Goal: Book appointment/travel/reservation

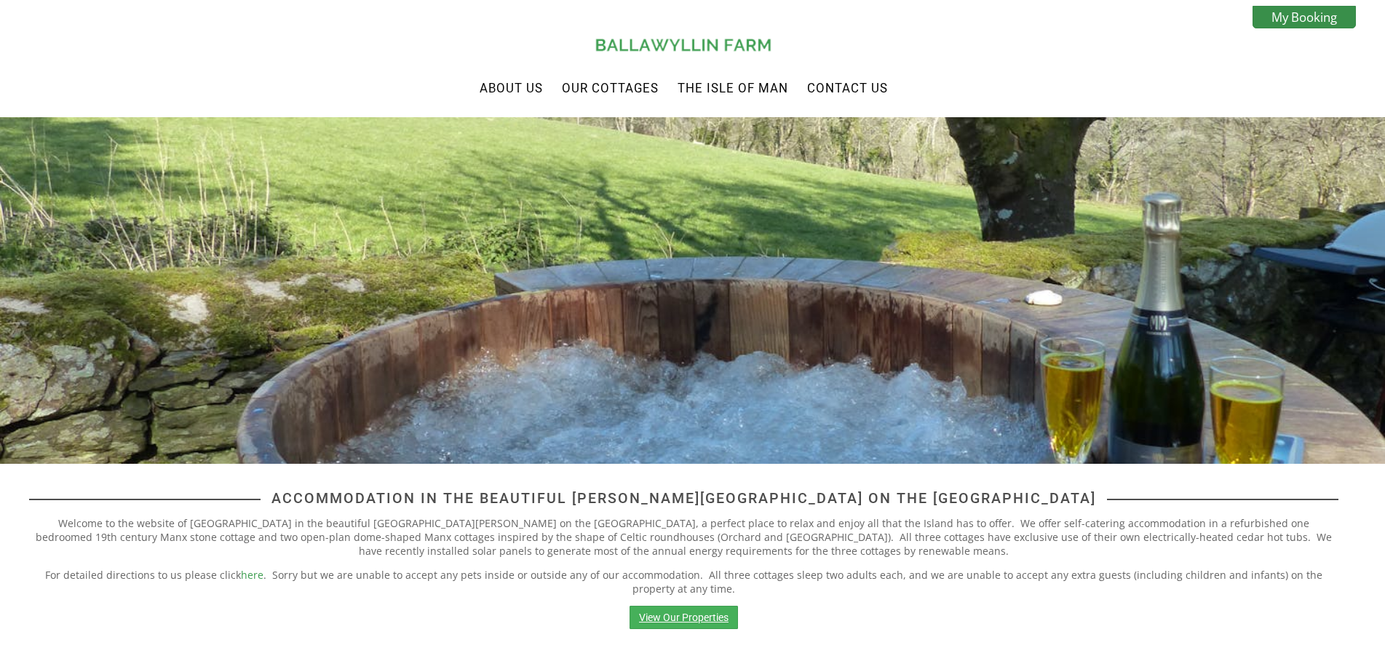
click at [707, 624] on link "View Our Properties" at bounding box center [683, 616] width 108 height 23
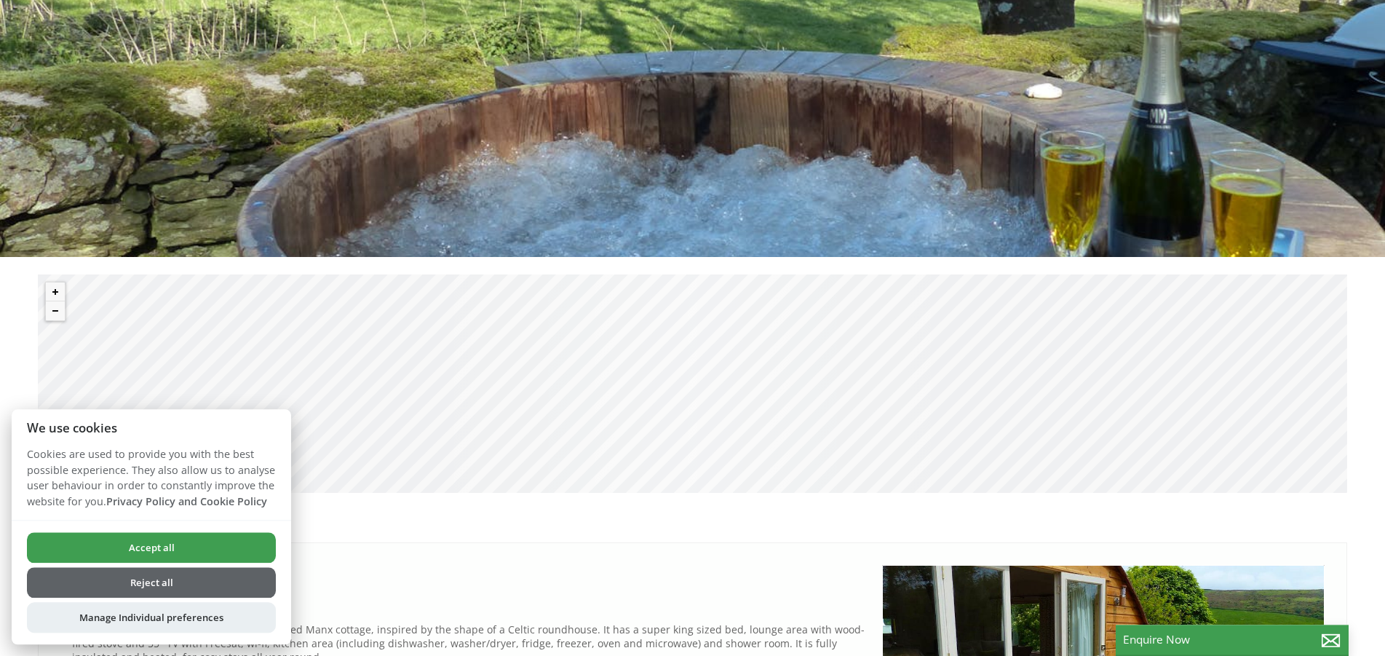
scroll to position [223, 0]
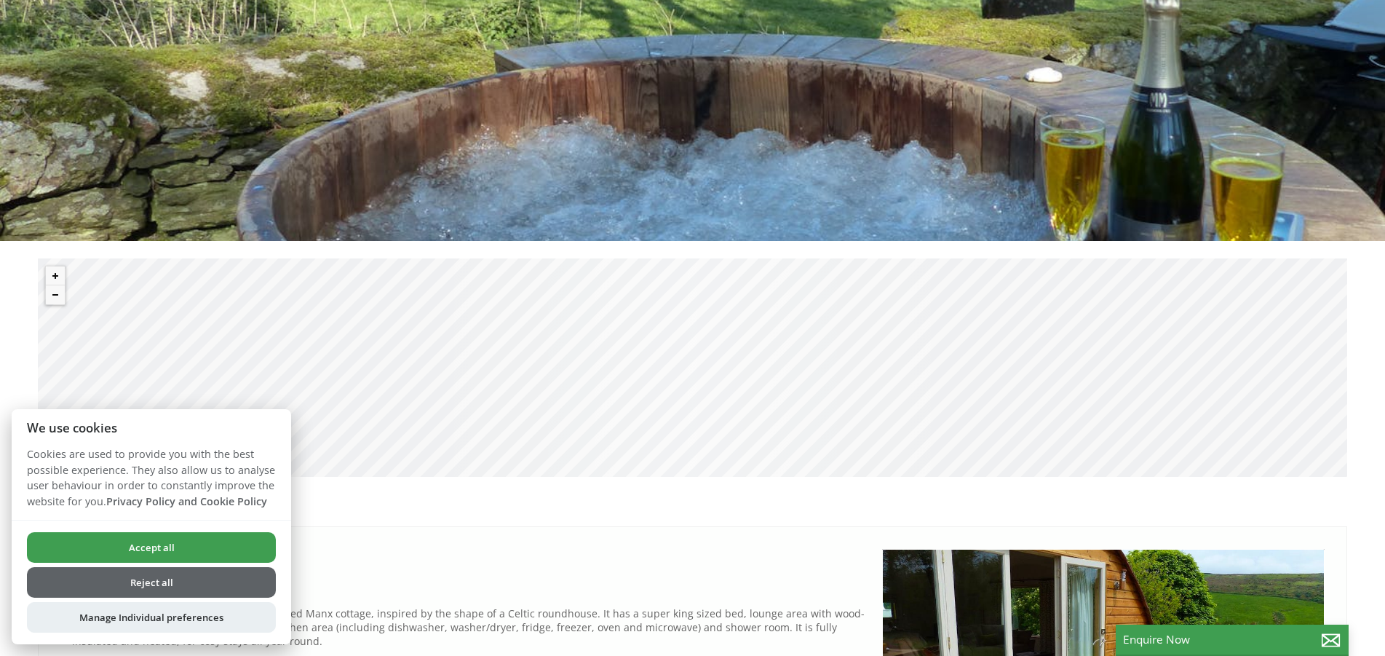
click at [127, 581] on button "Reject all" at bounding box center [151, 582] width 249 height 31
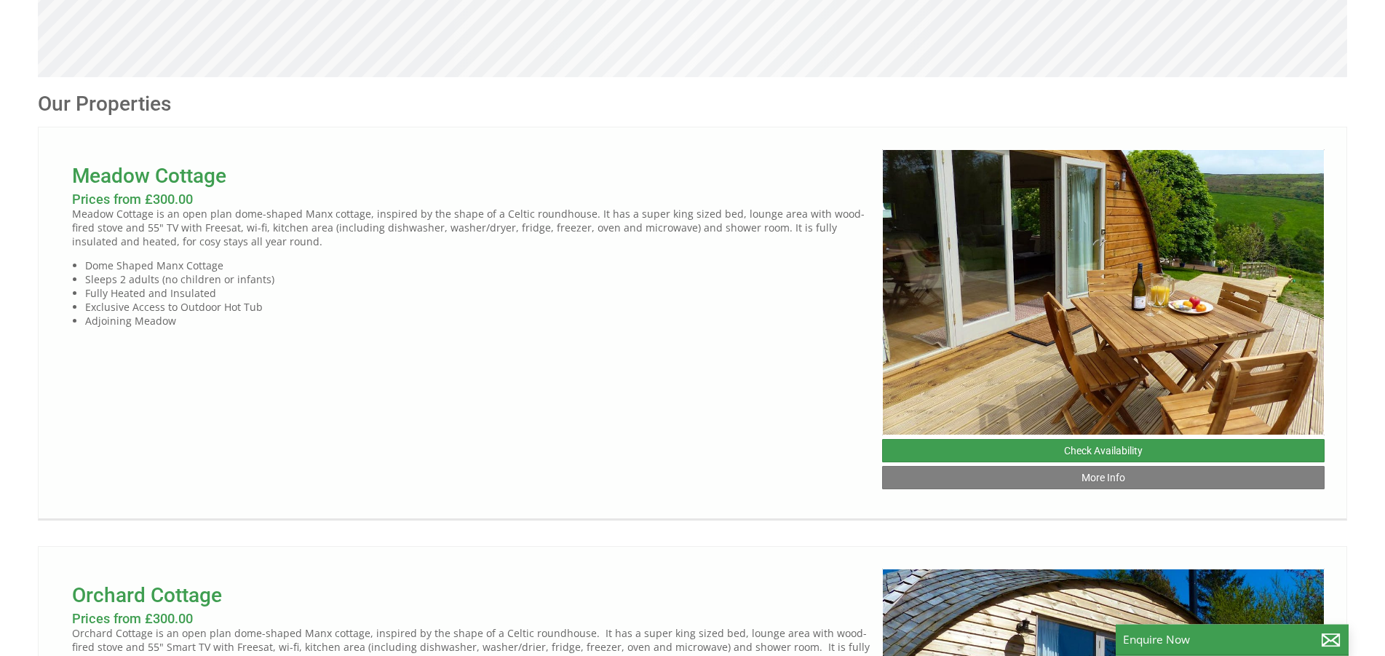
scroll to position [542, 0]
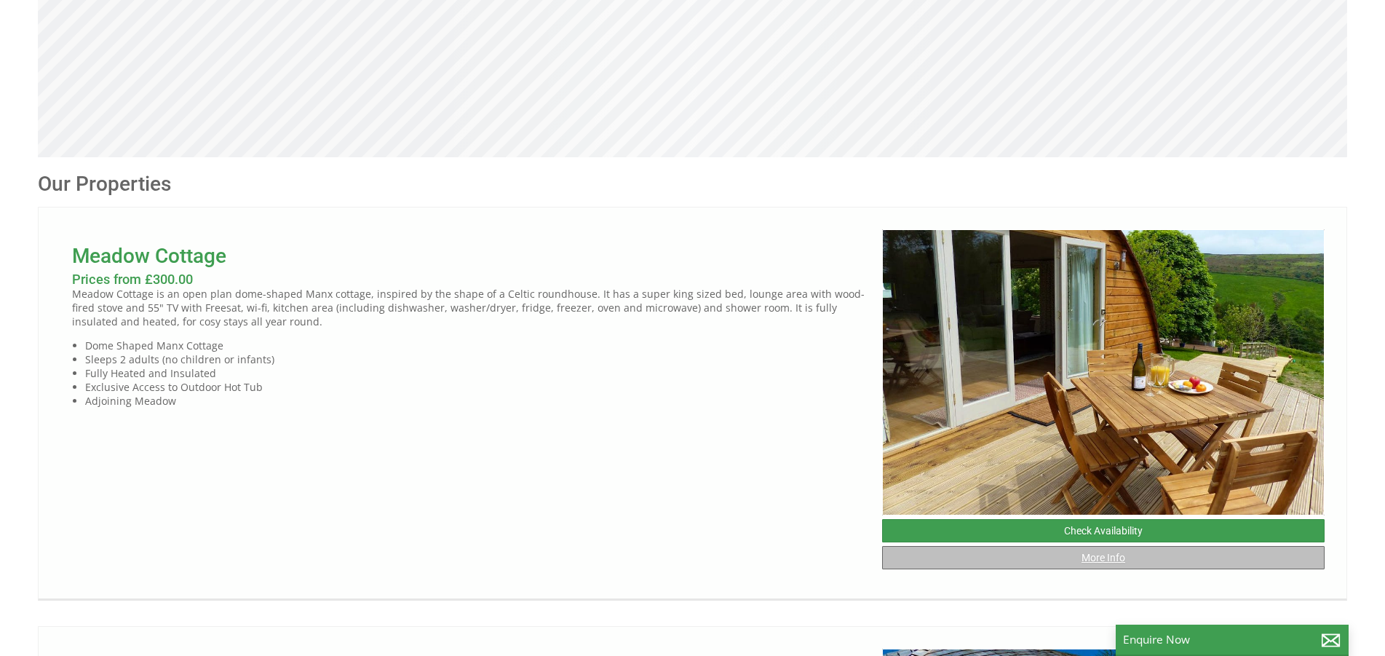
click at [1108, 569] on link "More Info" at bounding box center [1103, 557] width 442 height 23
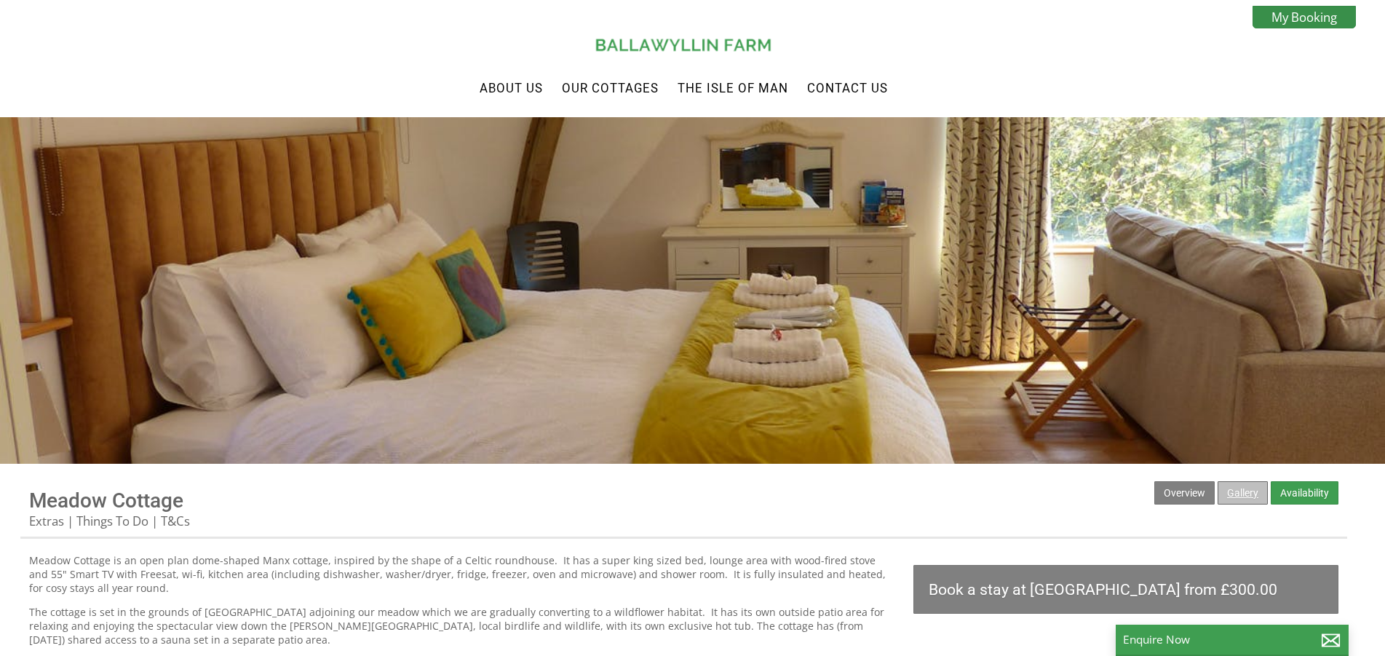
click at [1249, 498] on link "Gallery" at bounding box center [1242, 492] width 50 height 23
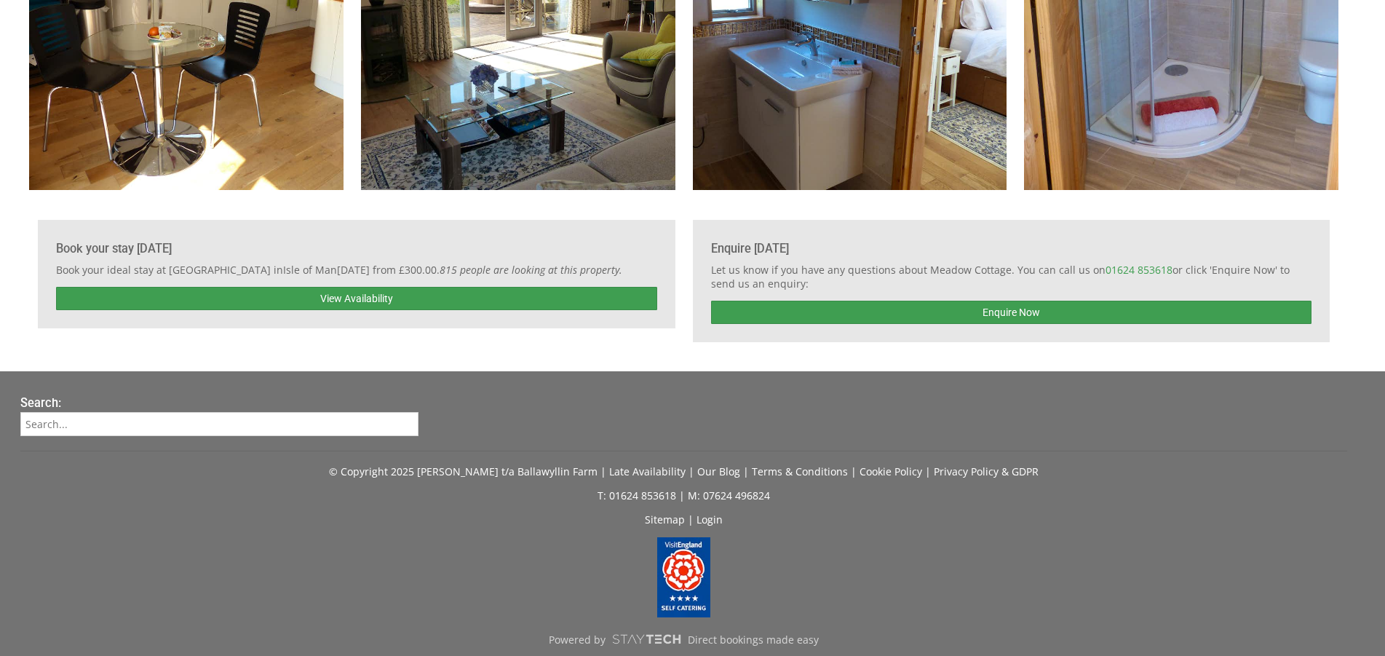
scroll to position [1389, 0]
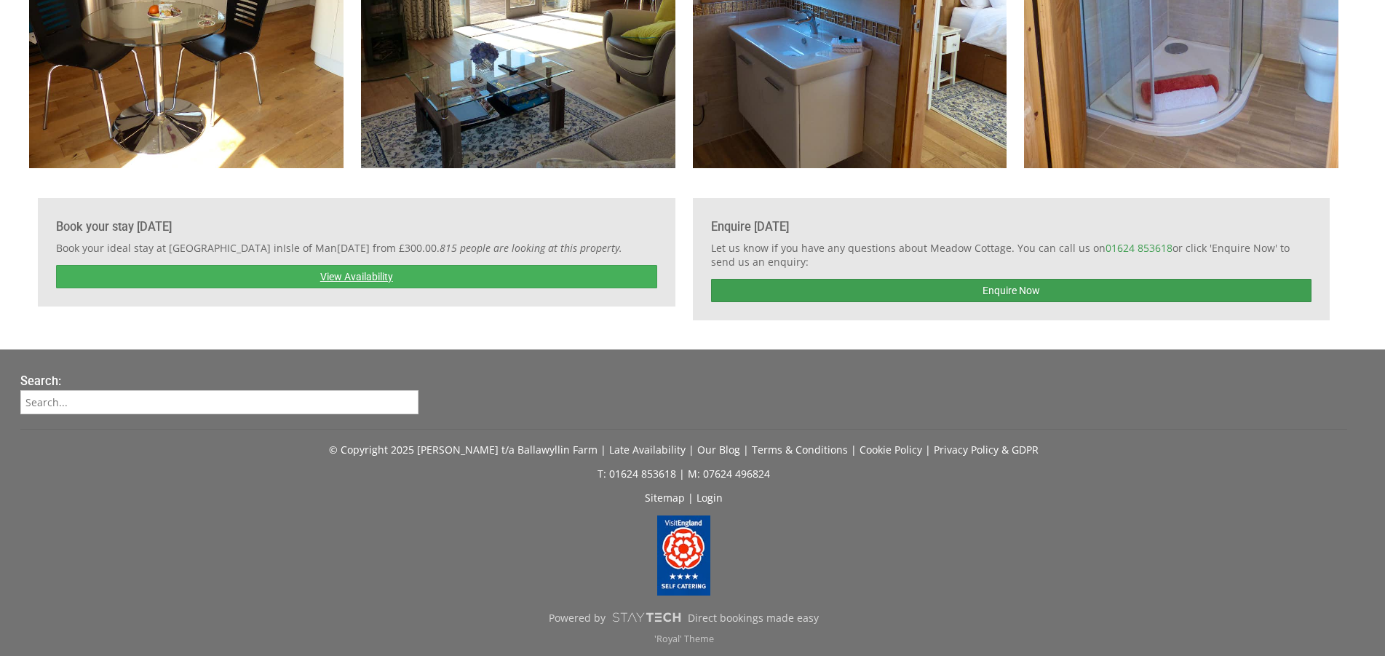
click at [281, 272] on link "View Availability" at bounding box center [356, 276] width 601 height 23
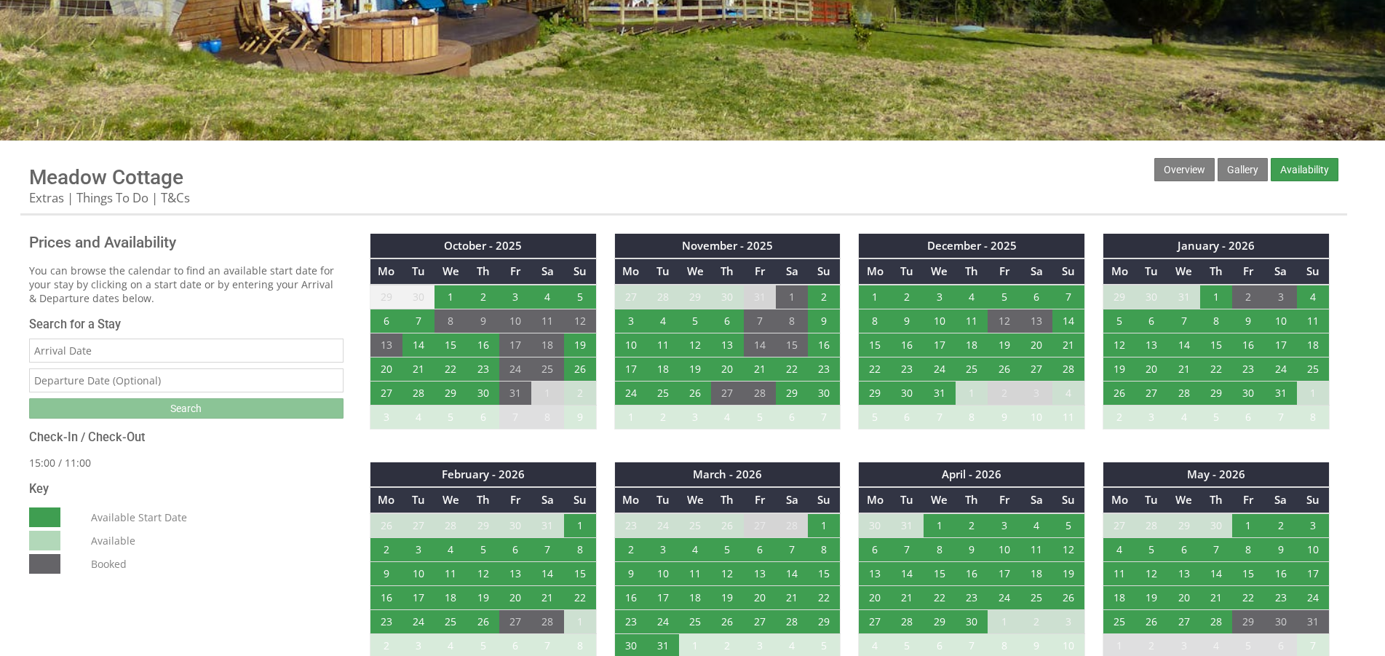
scroll to position [223, 0]
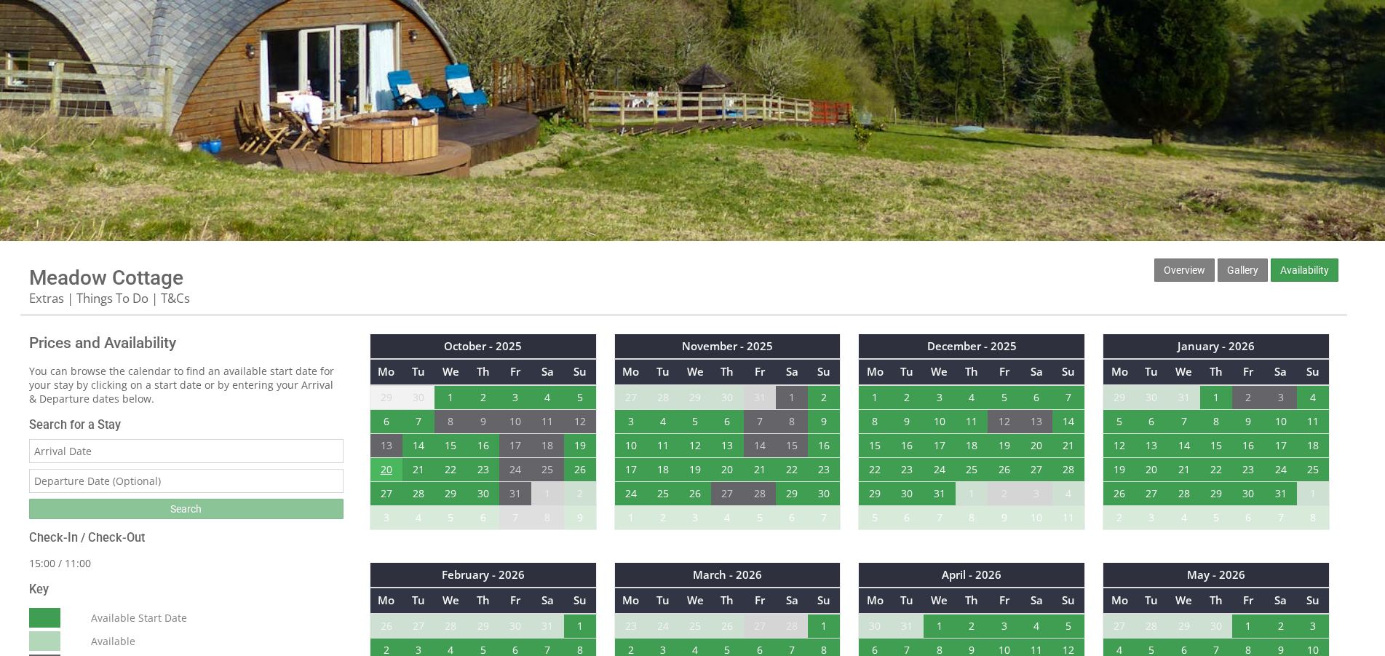
click at [387, 468] on td "20" at bounding box center [386, 469] width 32 height 24
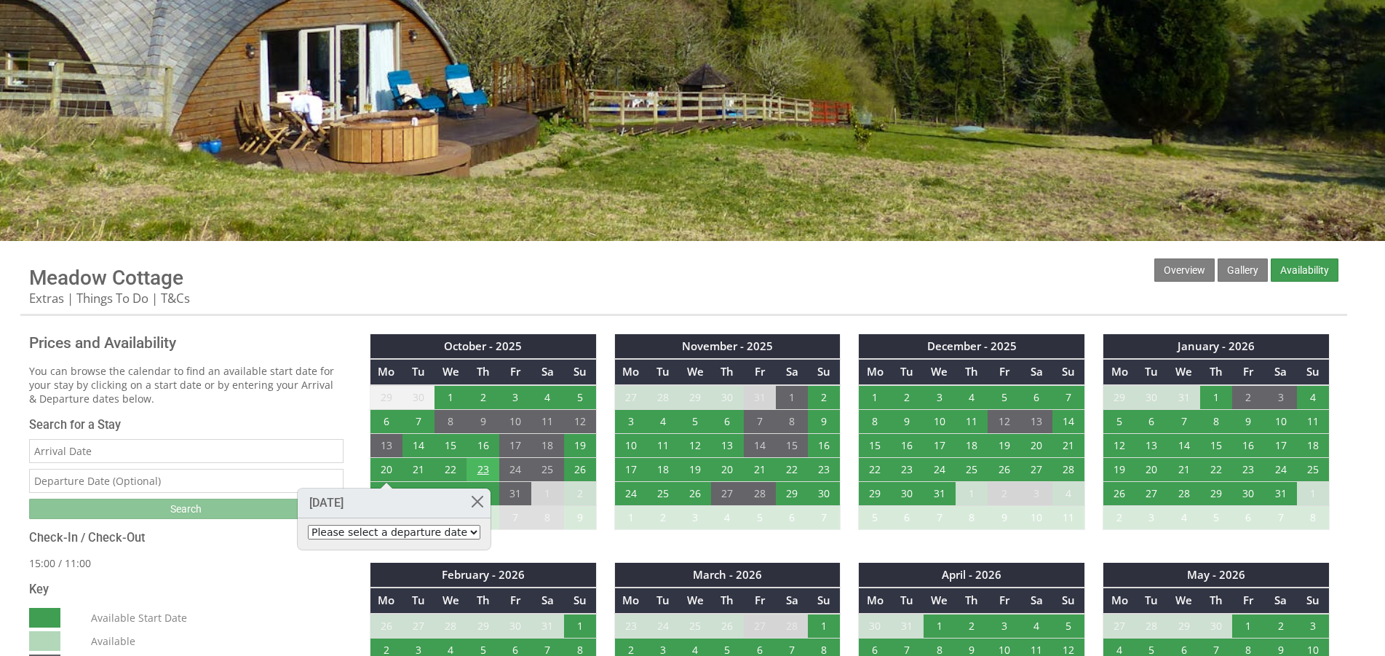
click at [486, 468] on td "23" at bounding box center [482, 469] width 32 height 24
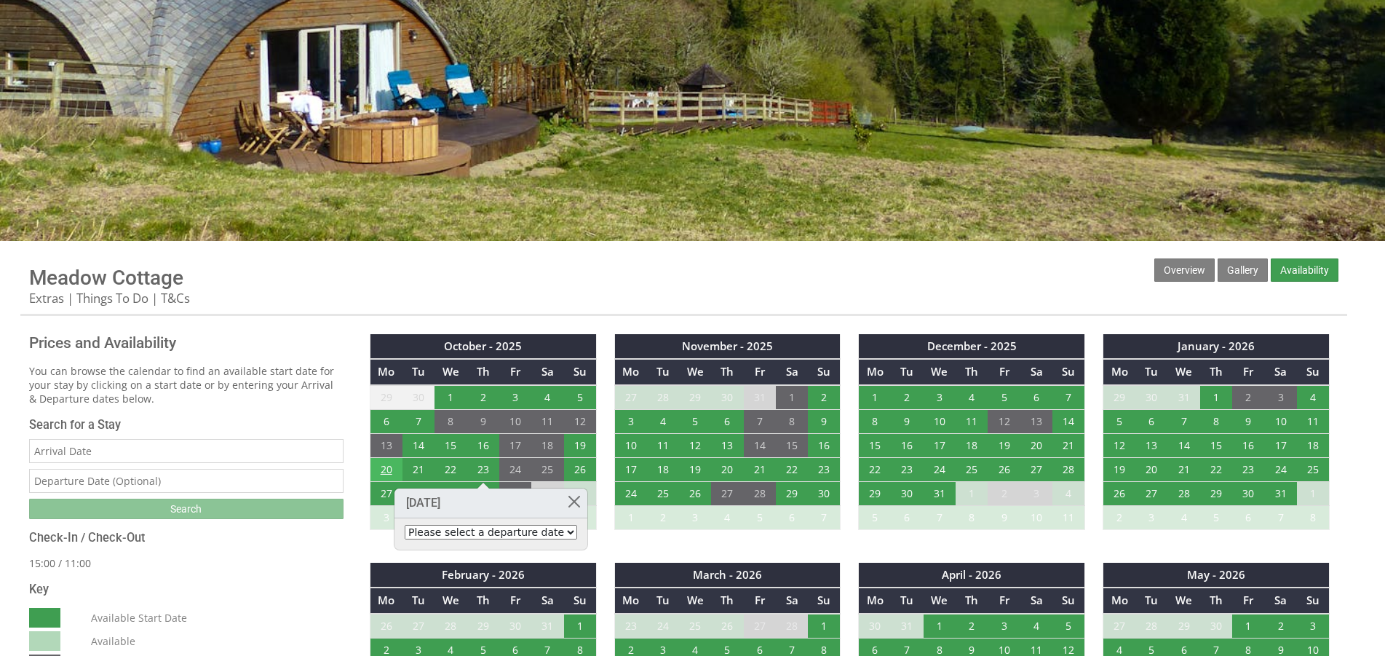
click at [389, 470] on td "20" at bounding box center [386, 469] width 32 height 24
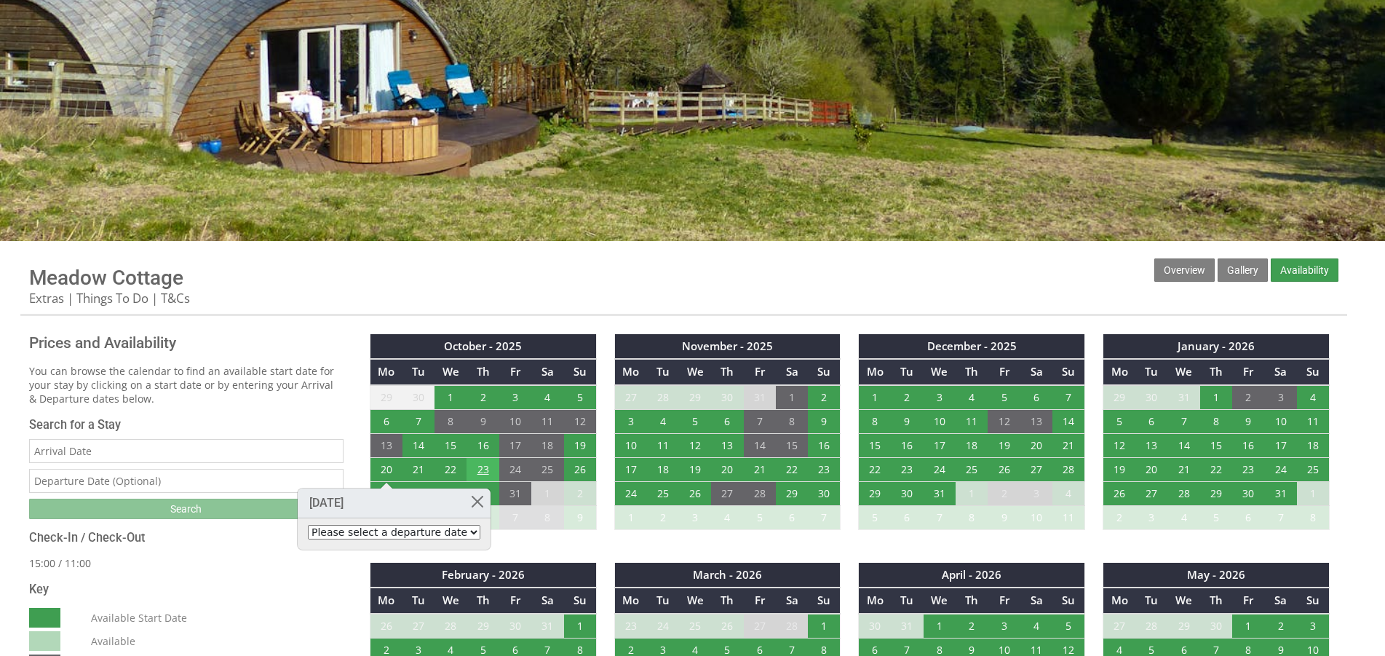
drag, startPoint x: 389, startPoint y: 470, endPoint x: 486, endPoint y: 471, distance: 96.8
click at [486, 471] on tr "20 21 22 23 24 25 26" at bounding box center [483, 469] width 226 height 24
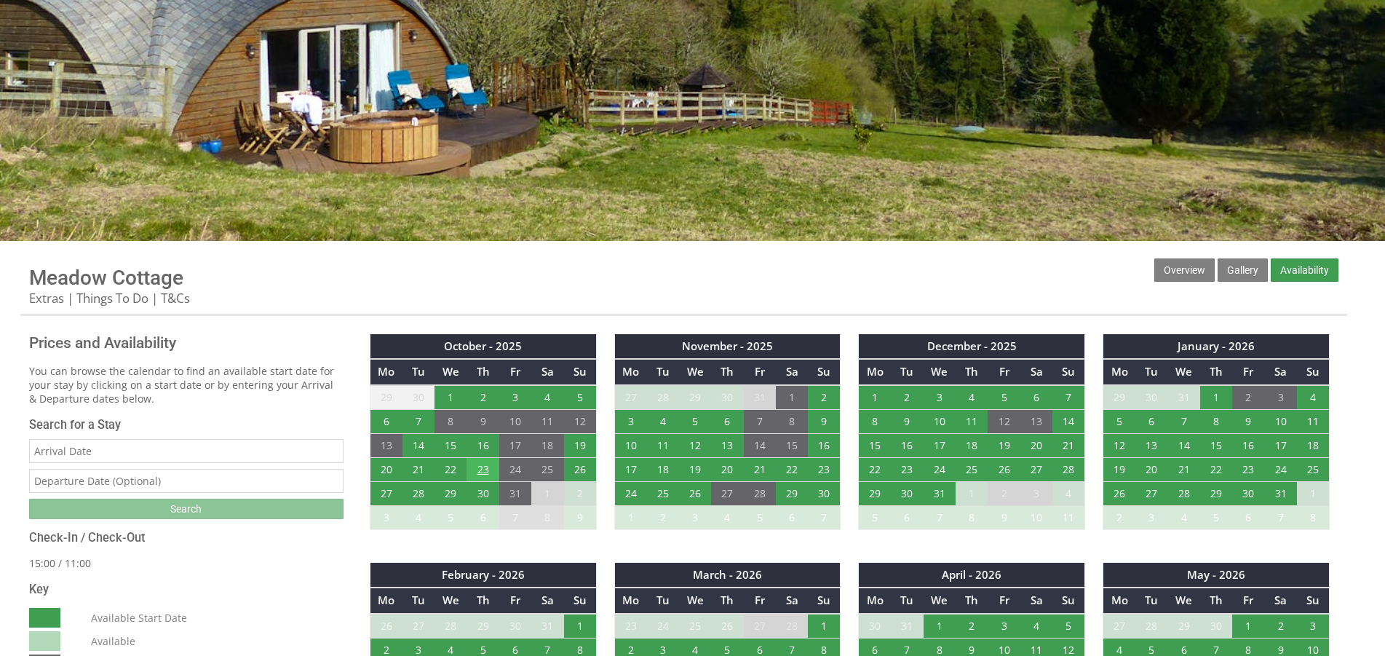
click at [486, 471] on td "23" at bounding box center [482, 469] width 32 height 24
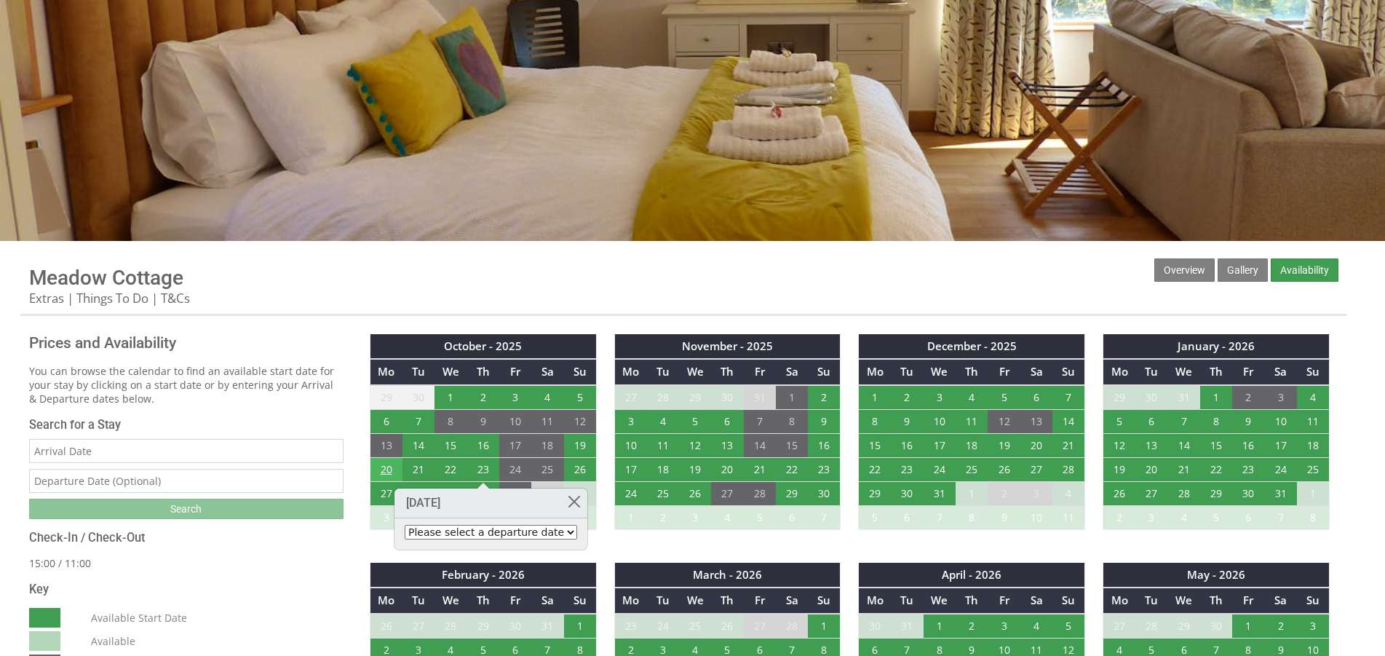
click at [371, 463] on td "20" at bounding box center [386, 469] width 32 height 24
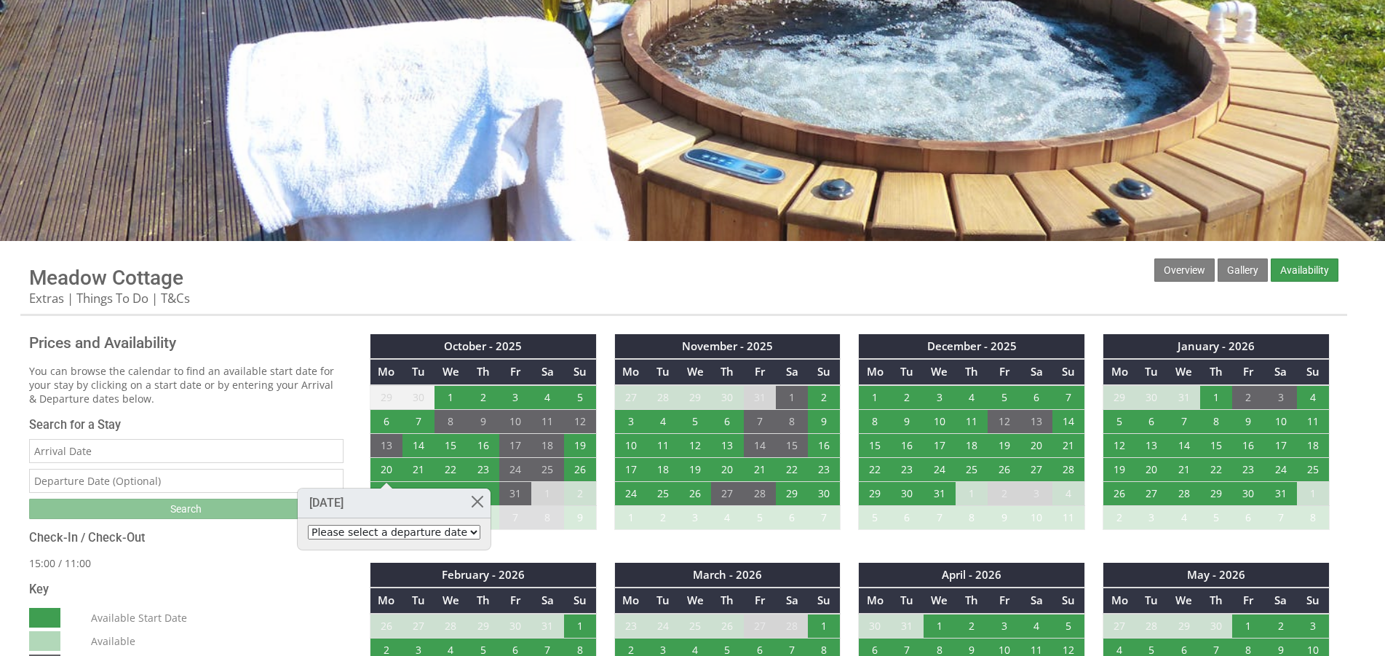
click at [459, 531] on select "Please select a departure date [DATE] - £300.00 [DATE] - £420.00 [DATE] - £560.…" at bounding box center [394, 532] width 172 height 15
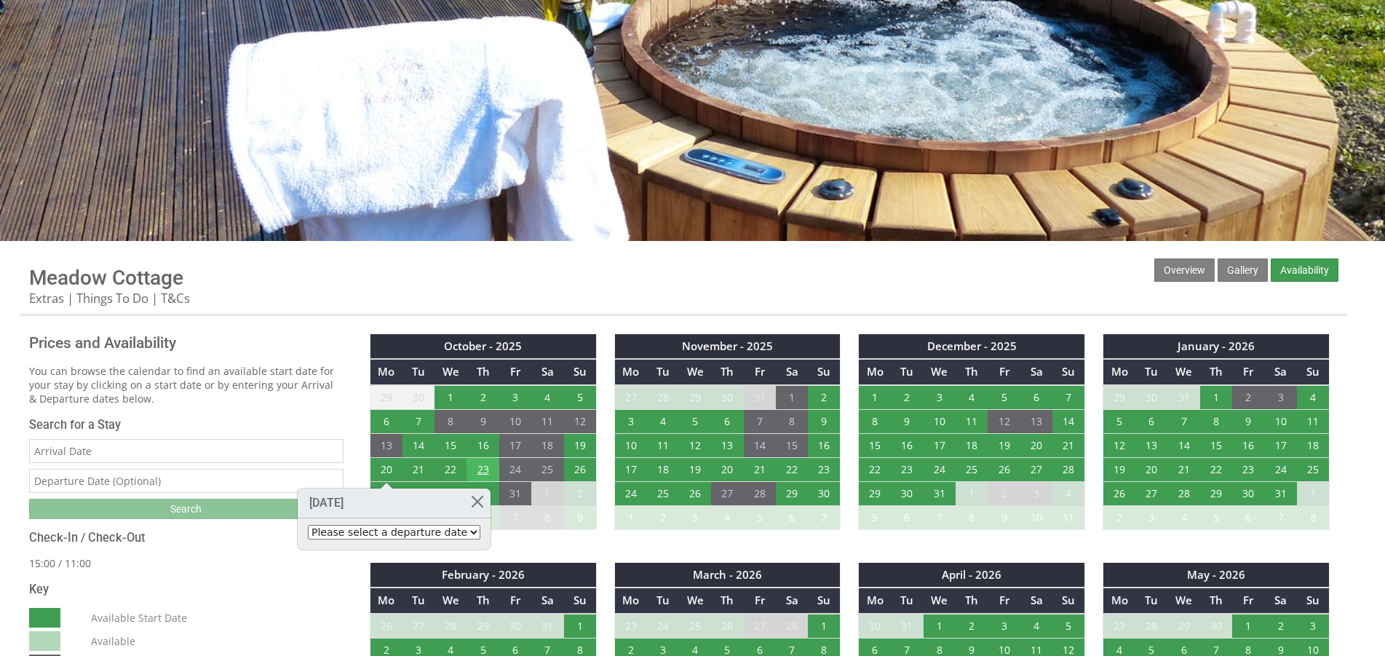
click at [484, 466] on td "23" at bounding box center [482, 469] width 32 height 24
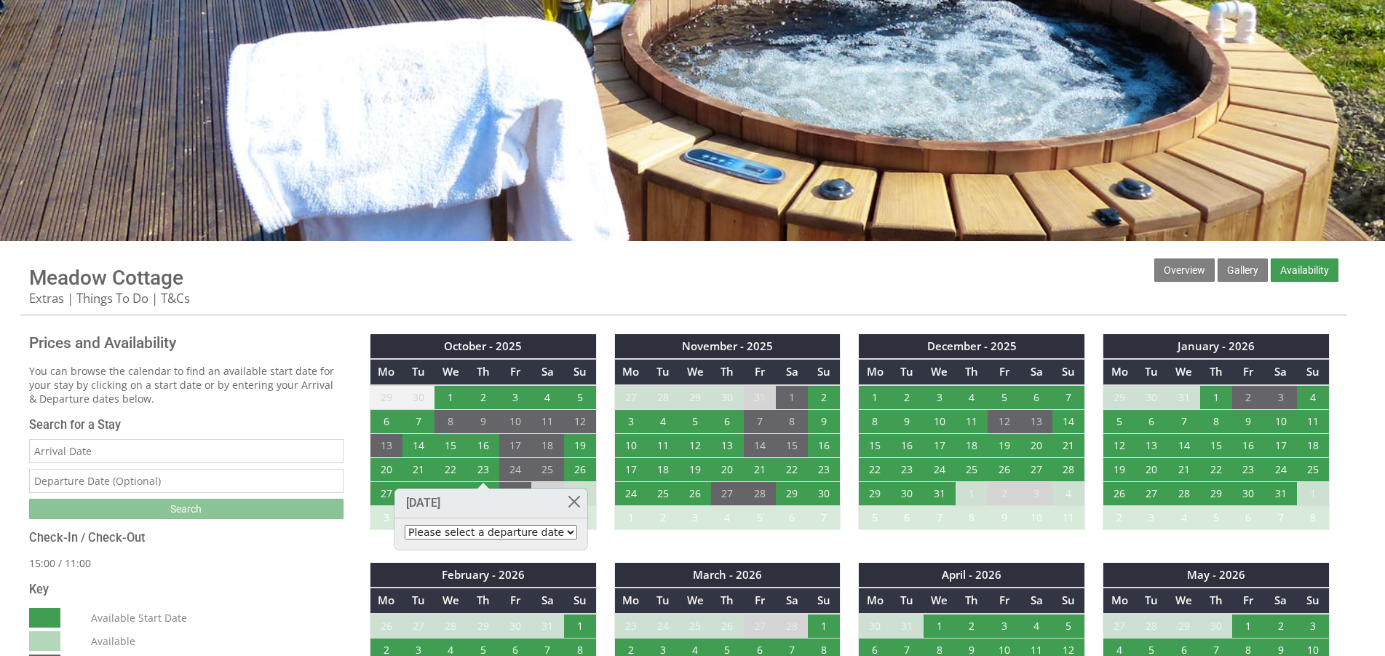
click at [76, 457] on input "Date" at bounding box center [186, 451] width 314 height 24
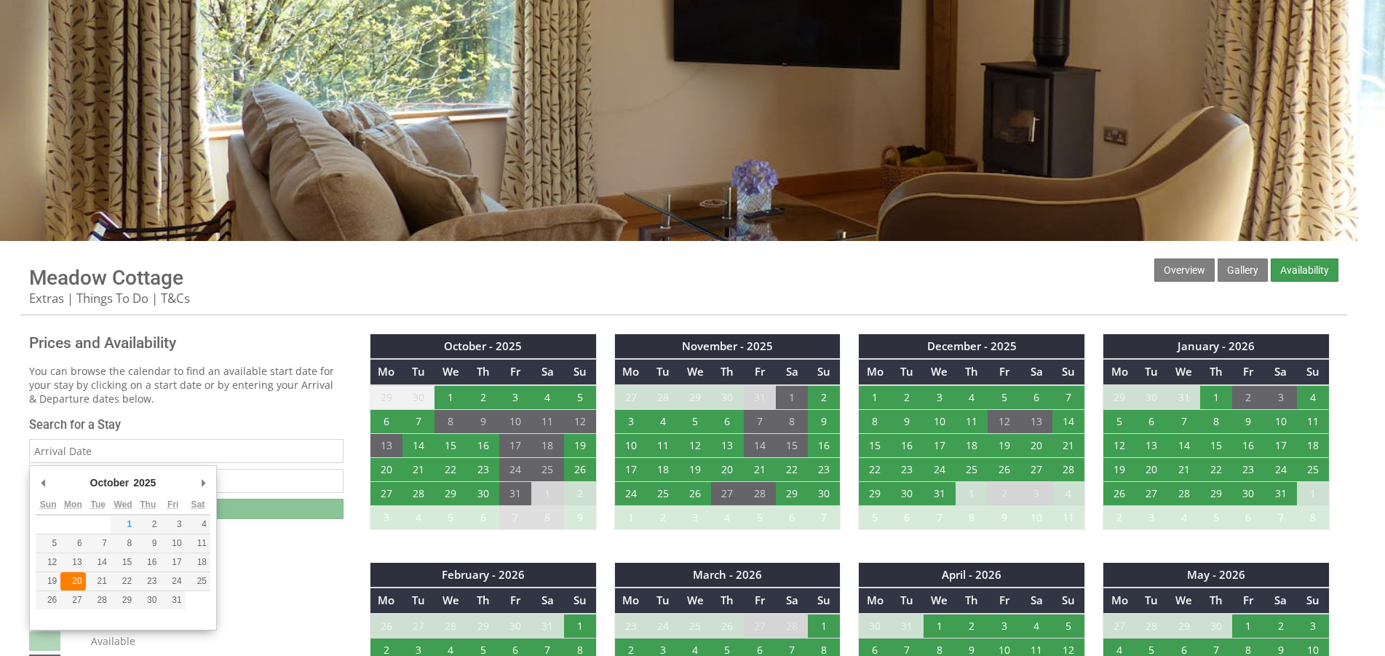
type input "[DATE]"
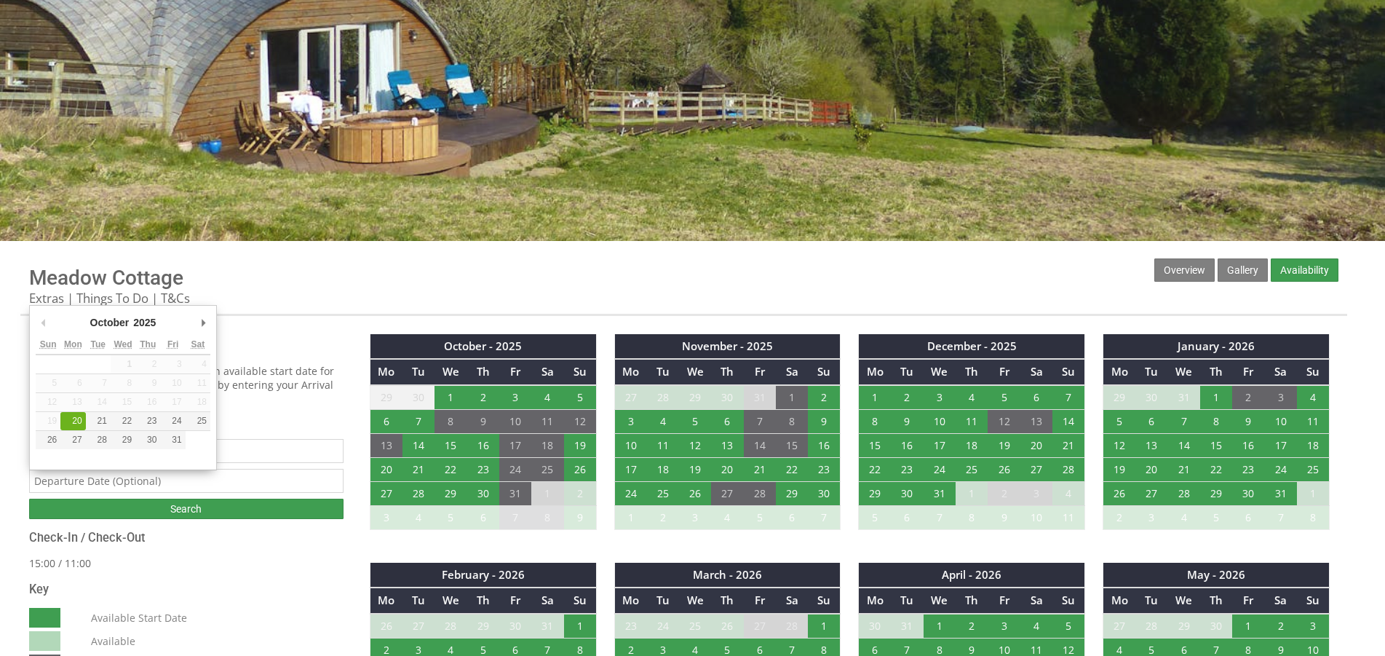
click at [84, 482] on input "text" at bounding box center [186, 481] width 314 height 24
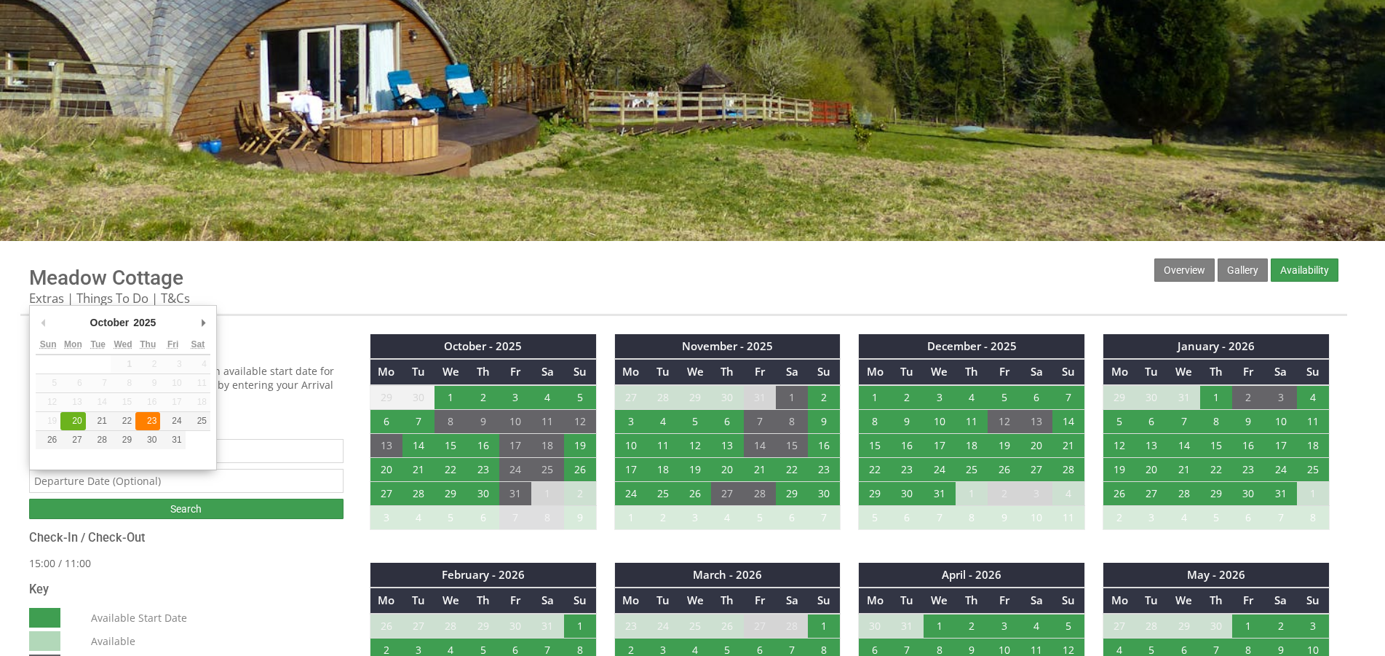
type input "[DATE]"
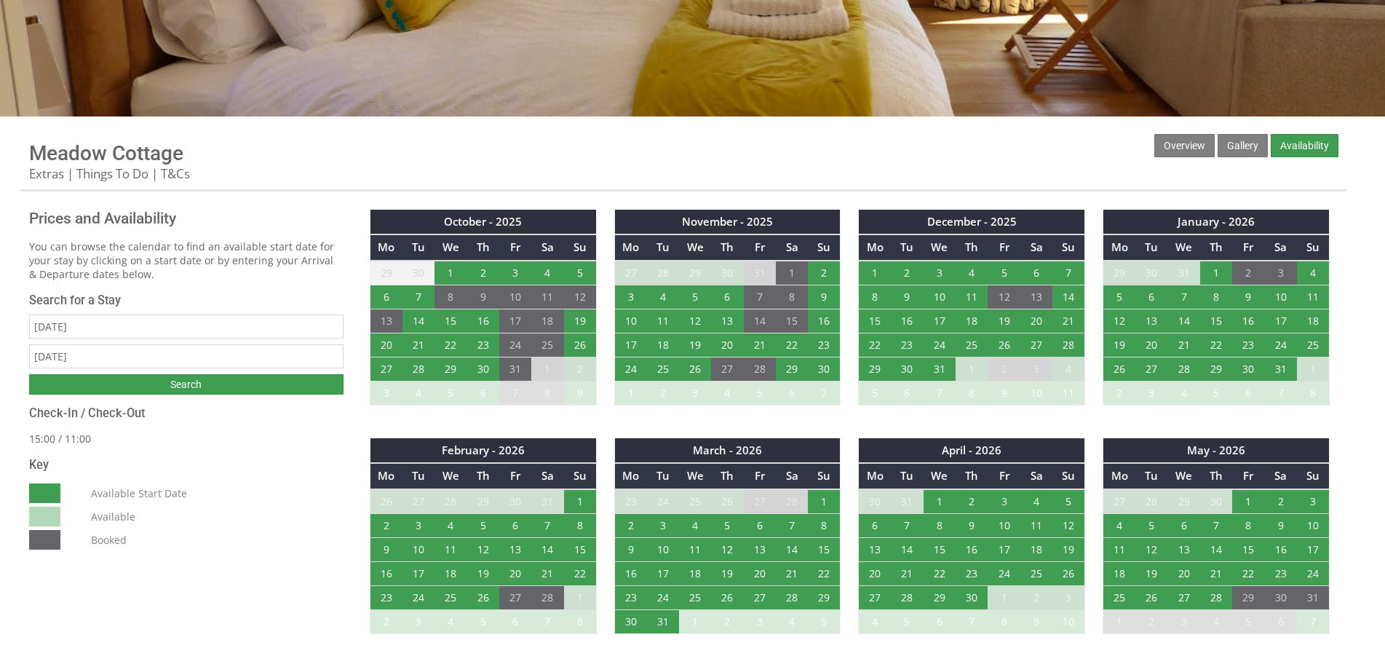
scroll to position [371, 0]
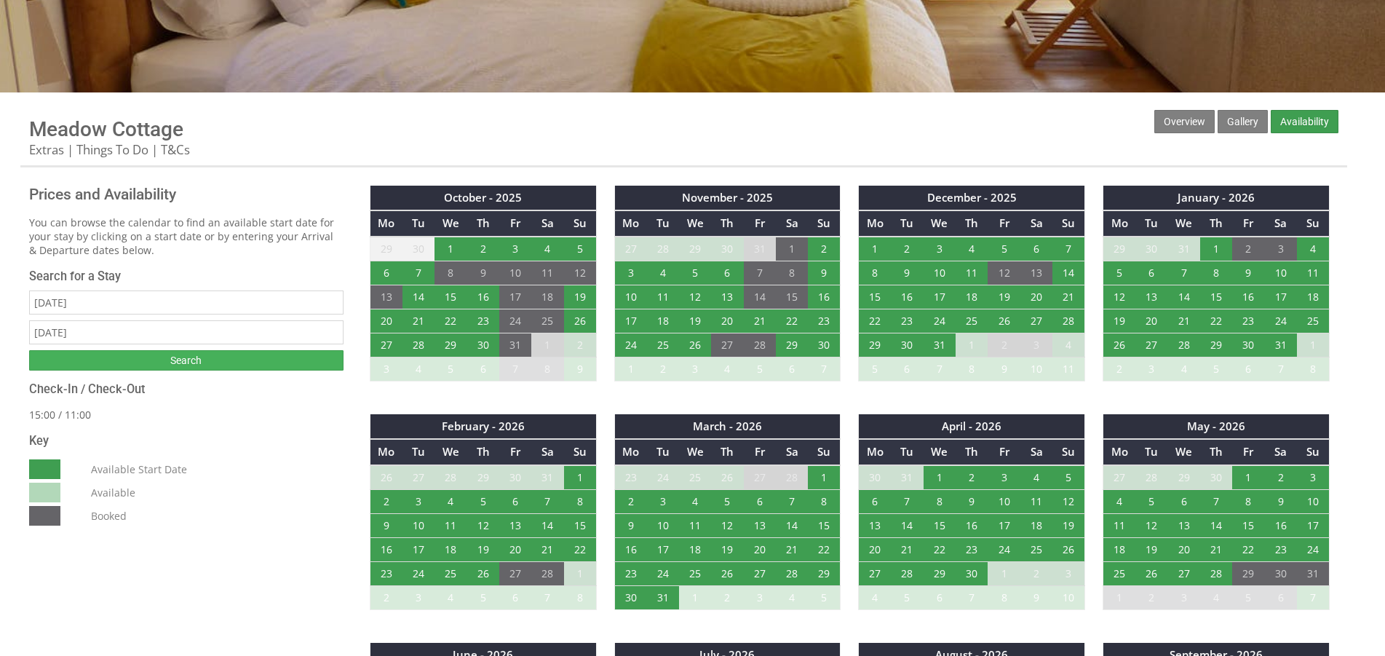
click at [156, 362] on input "Search" at bounding box center [186, 360] width 314 height 20
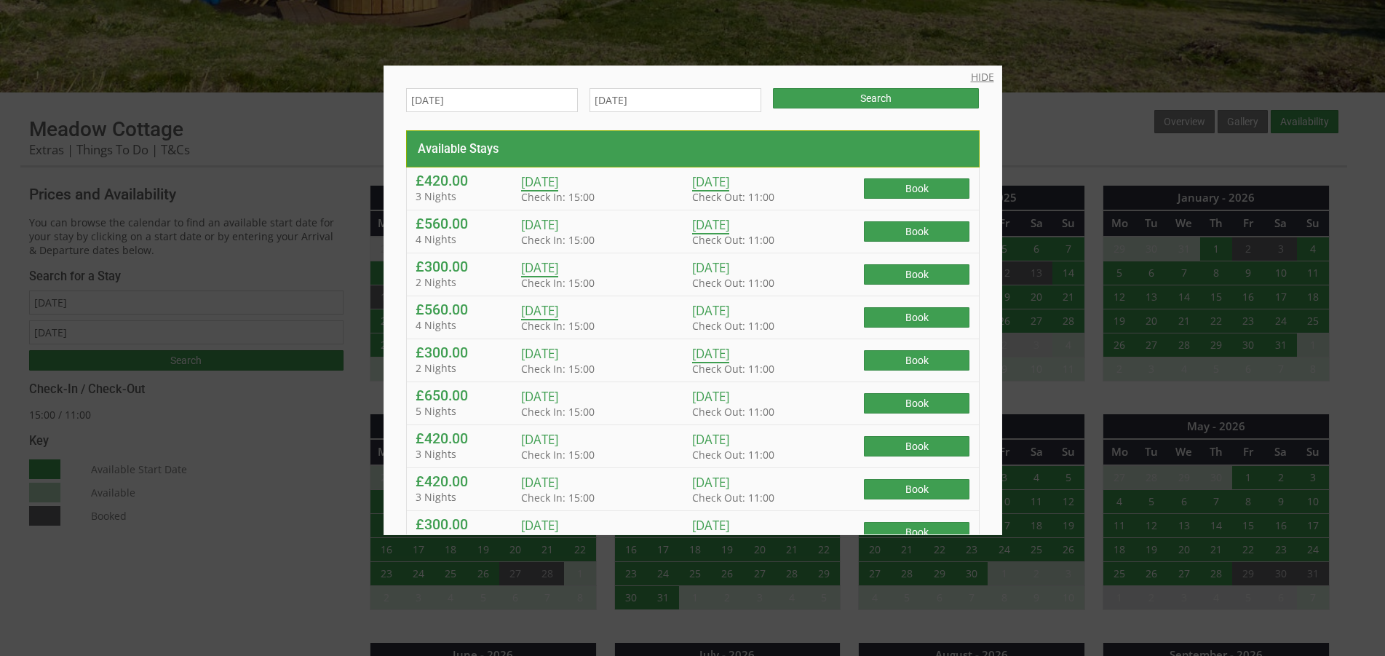
click at [974, 73] on link "HIDE" at bounding box center [982, 77] width 23 height 14
